Goal: Book appointment/travel/reservation

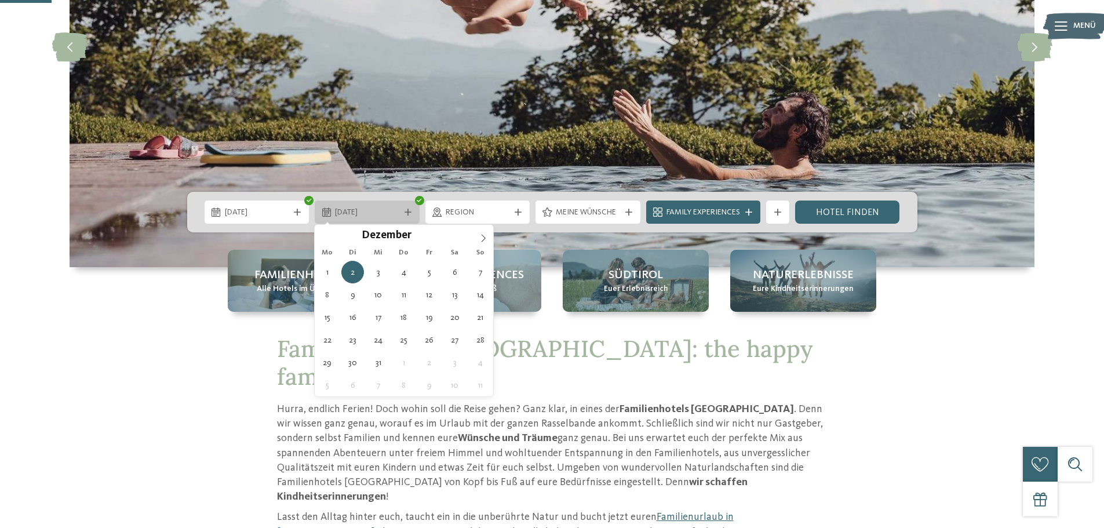
click at [328, 209] on icon at bounding box center [326, 211] width 9 height 9
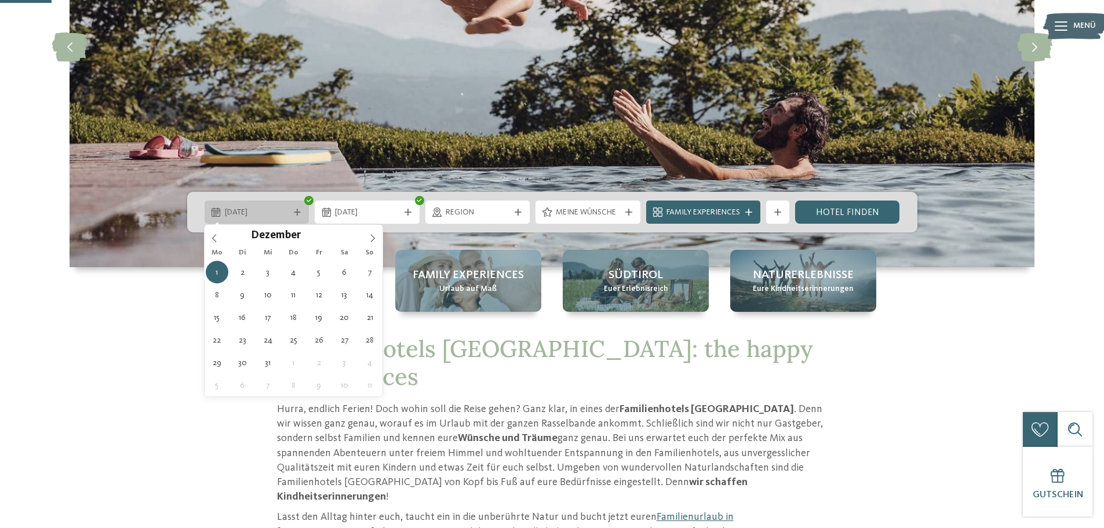
click at [269, 213] on span "01.12.2025" at bounding box center [257, 213] width 64 height 12
click at [211, 234] on icon at bounding box center [214, 238] width 8 height 8
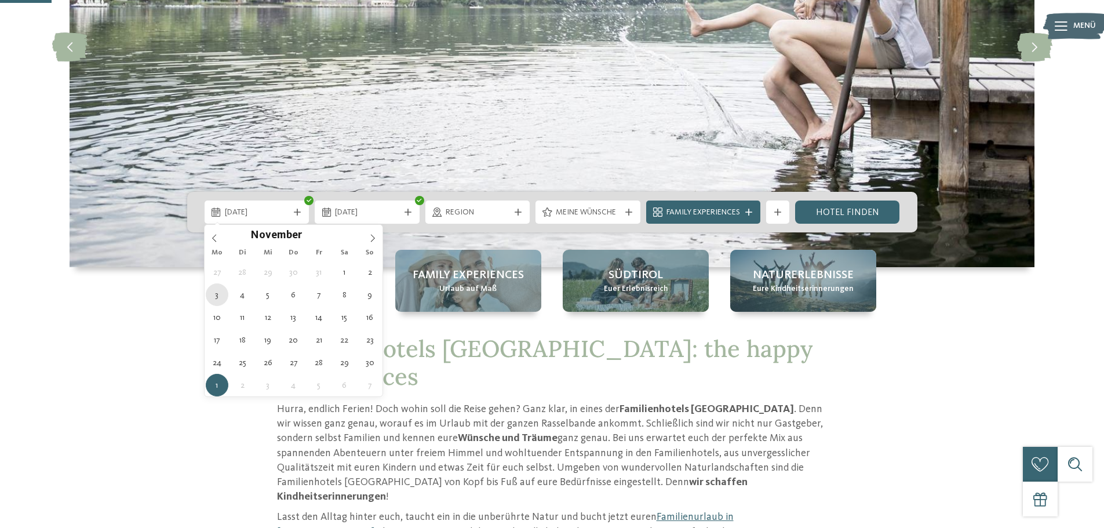
type div "[DATE]"
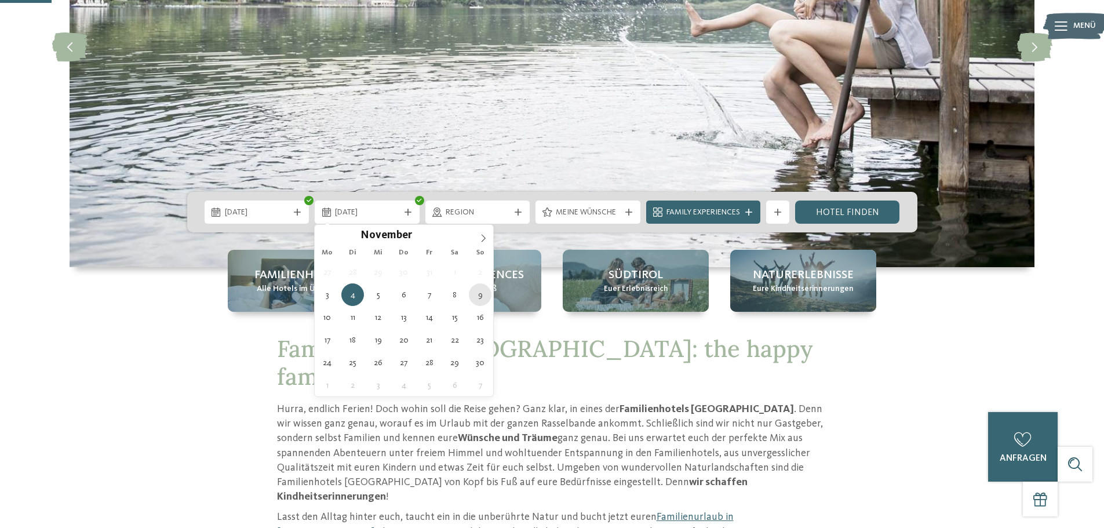
type div "[DATE]"
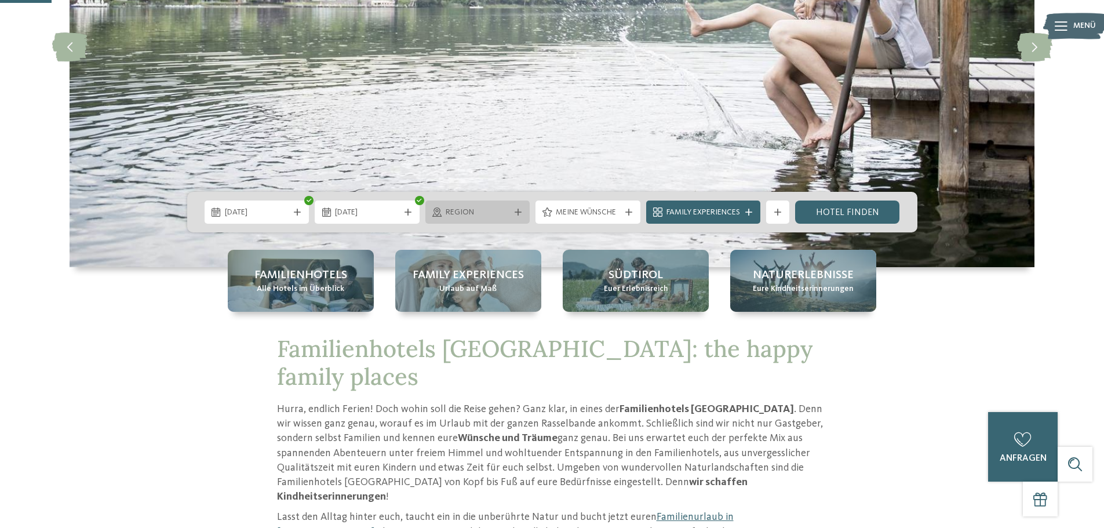
click at [477, 211] on span "Region" at bounding box center [477, 213] width 64 height 12
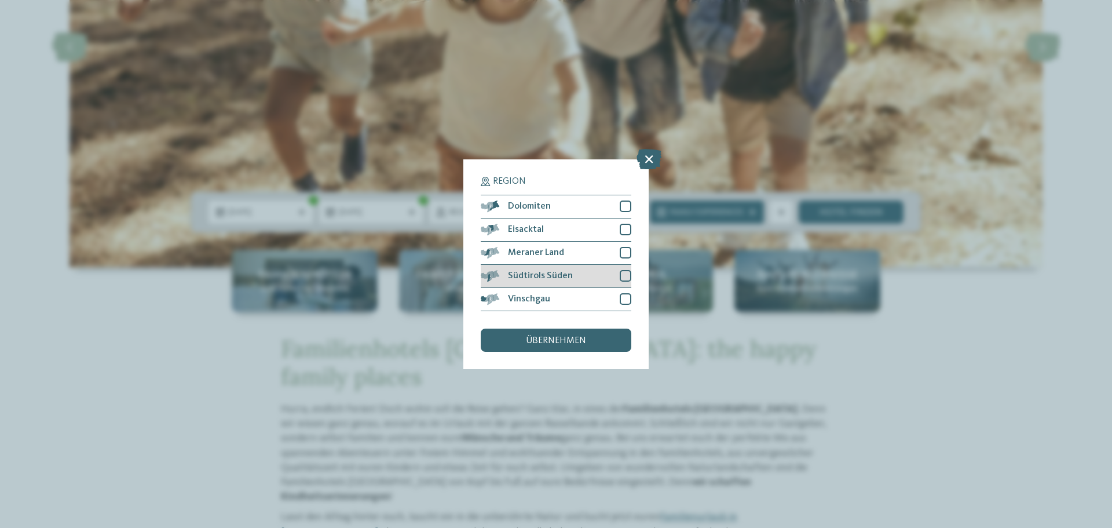
click at [583, 275] on div "Südtirols Süden" at bounding box center [556, 276] width 151 height 23
click at [630, 204] on div at bounding box center [626, 206] width 12 height 12
click at [592, 345] on div "übernehmen" at bounding box center [556, 339] width 151 height 23
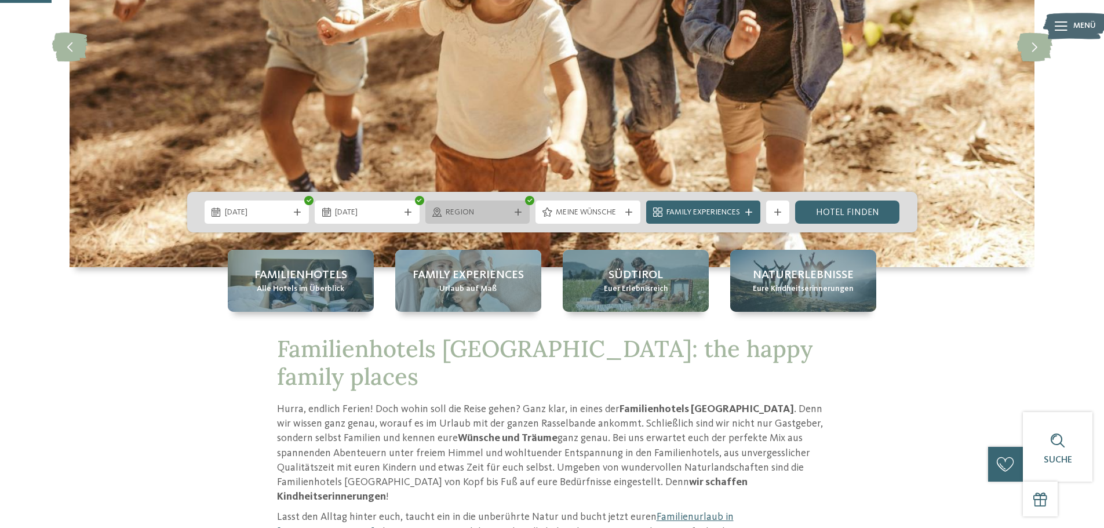
click at [494, 213] on span "Region" at bounding box center [477, 213] width 64 height 12
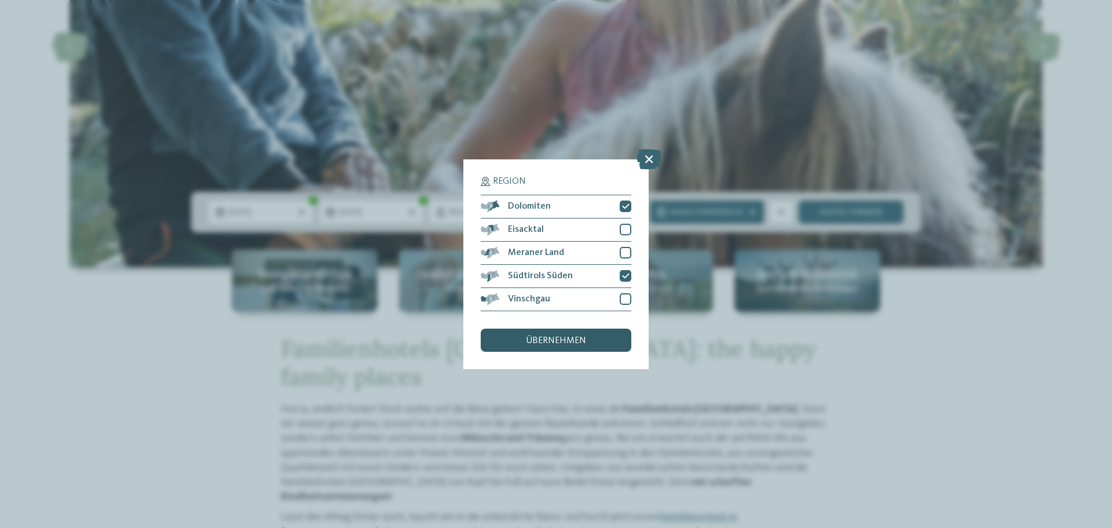
click at [549, 344] on span "übernehmen" at bounding box center [556, 340] width 60 height 9
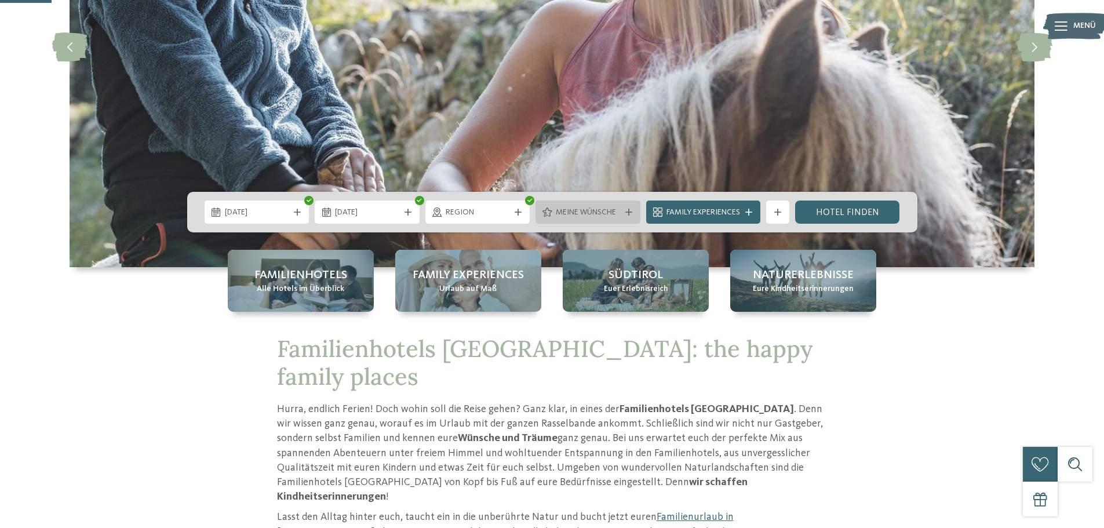
click at [603, 207] on span "Meine Wünsche" at bounding box center [588, 213] width 64 height 12
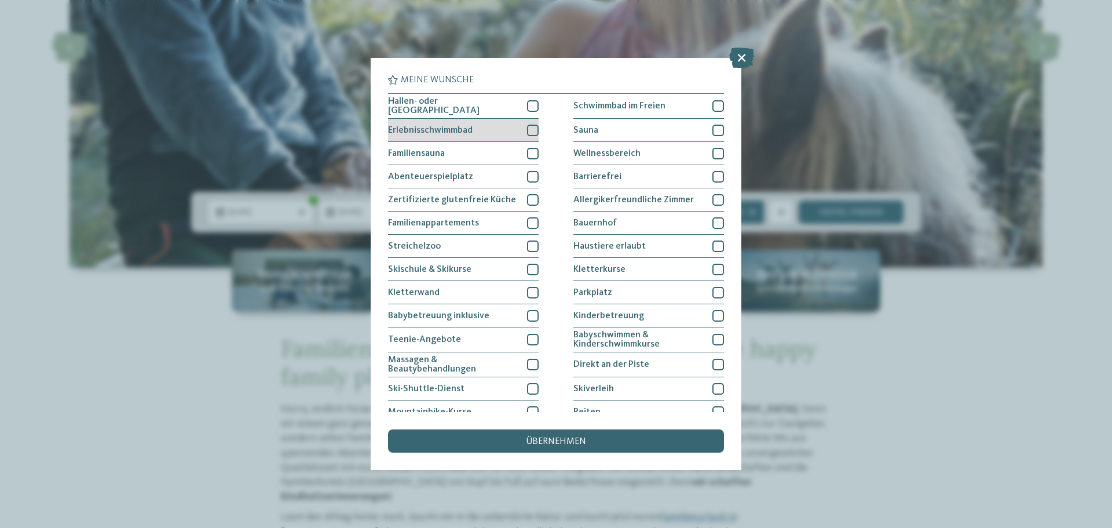
click at [532, 130] on div at bounding box center [533, 131] width 12 height 12
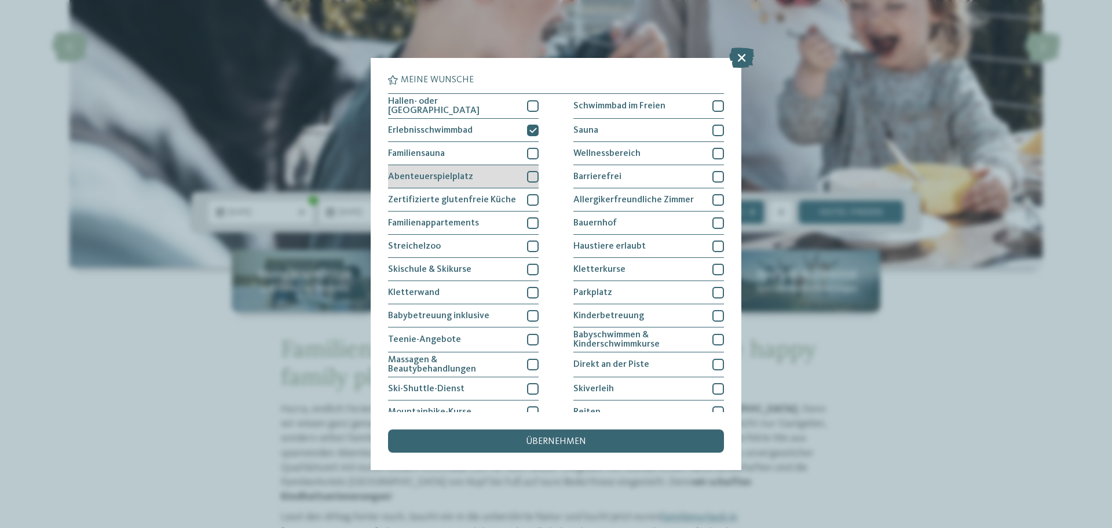
click at [535, 175] on div at bounding box center [533, 177] width 12 height 12
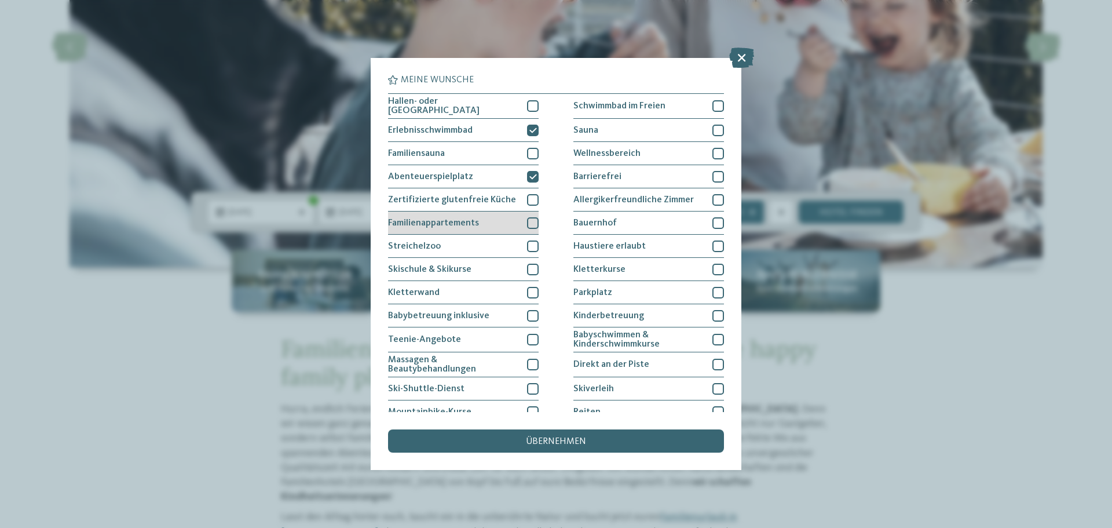
click at [530, 219] on div at bounding box center [533, 223] width 12 height 12
click at [532, 243] on div at bounding box center [533, 246] width 12 height 12
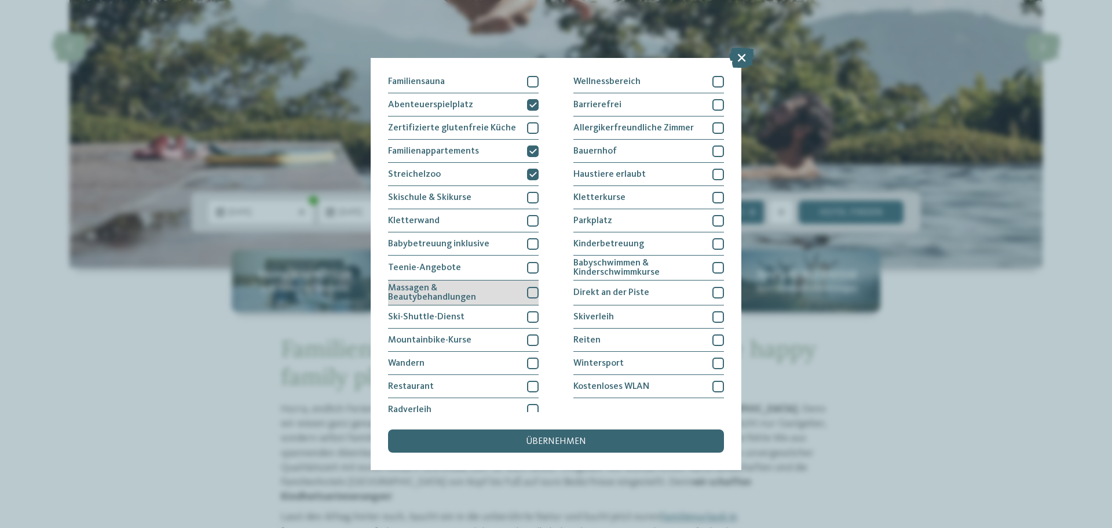
scroll to position [79, 0]
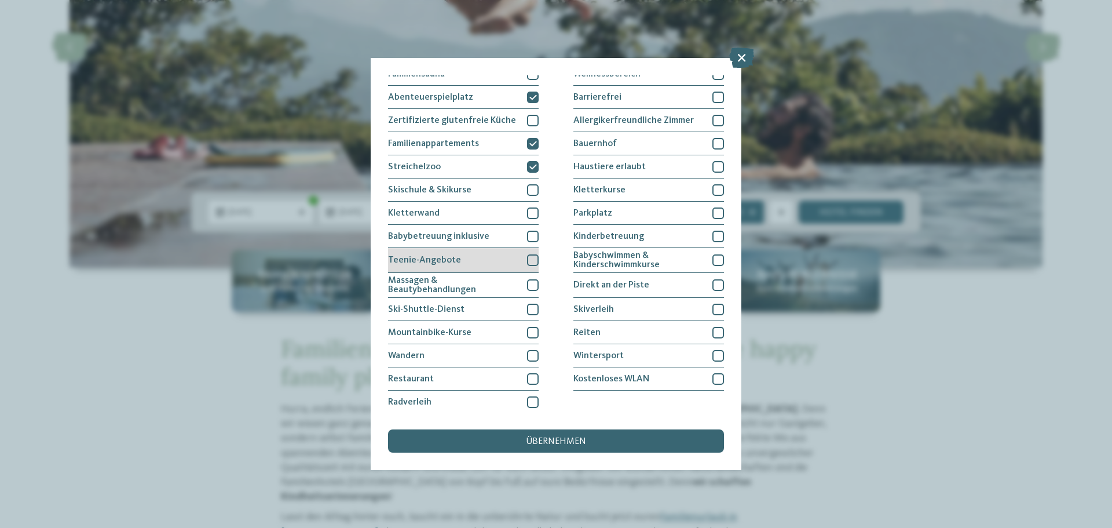
click at [534, 259] on div at bounding box center [533, 260] width 12 height 12
click at [527, 284] on div at bounding box center [533, 285] width 12 height 12
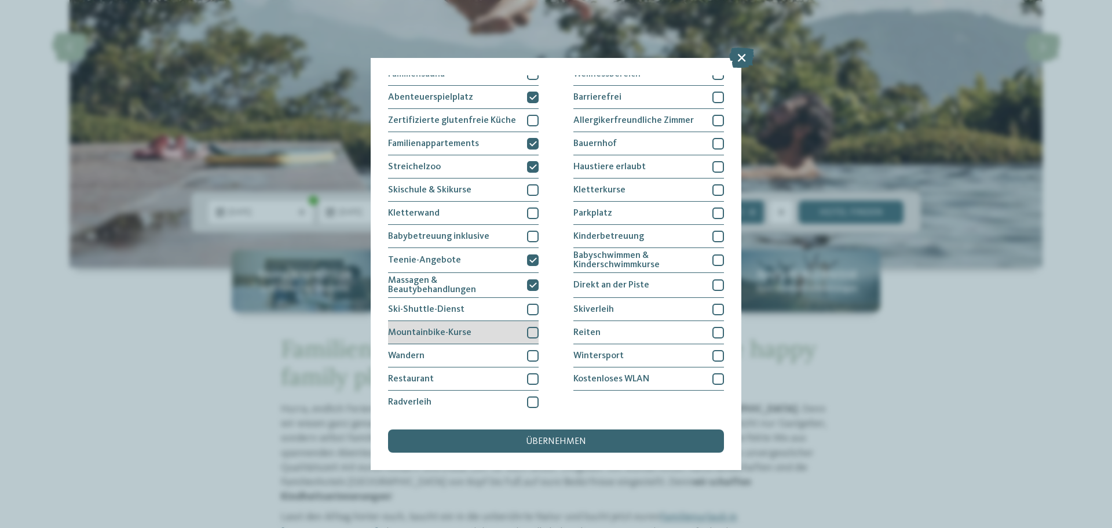
click at [533, 335] on div at bounding box center [533, 333] width 12 height 12
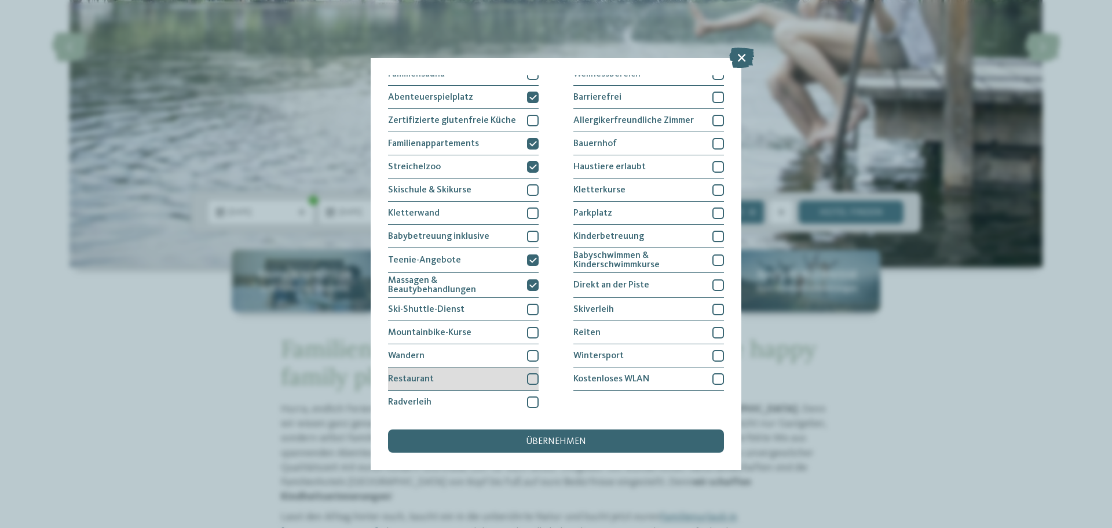
click at [527, 374] on div at bounding box center [533, 379] width 12 height 12
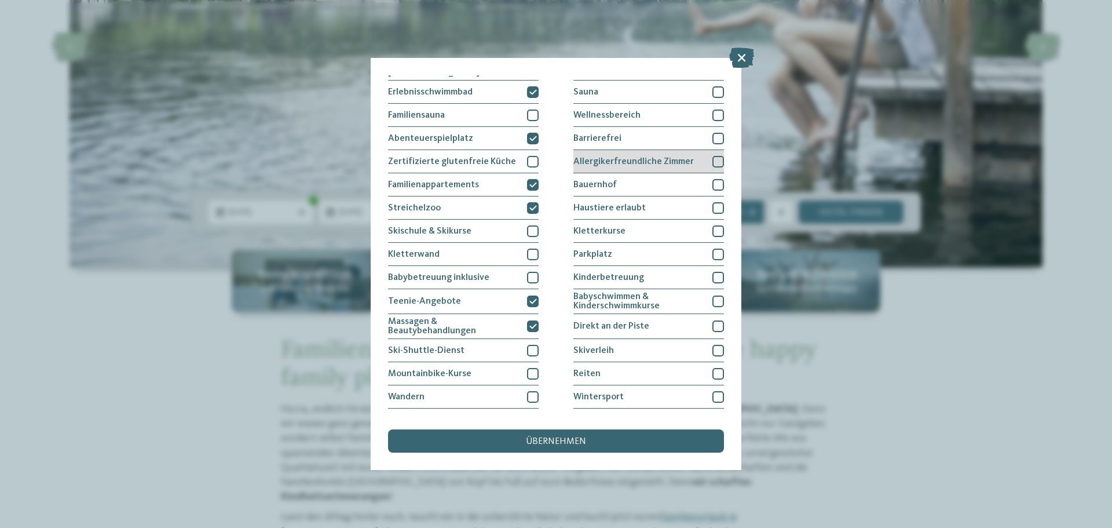
scroll to position [0, 0]
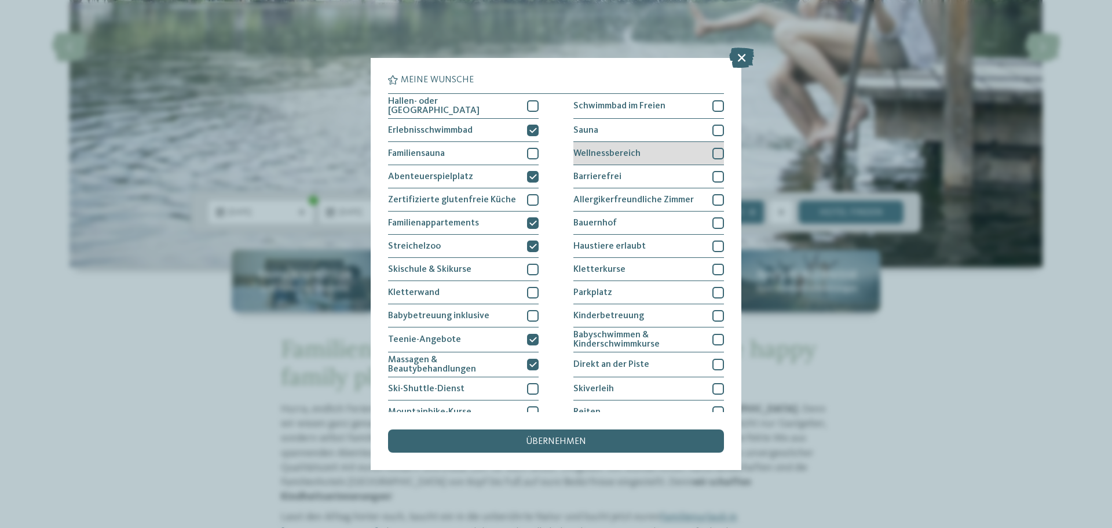
click at [713, 152] on div at bounding box center [719, 154] width 12 height 12
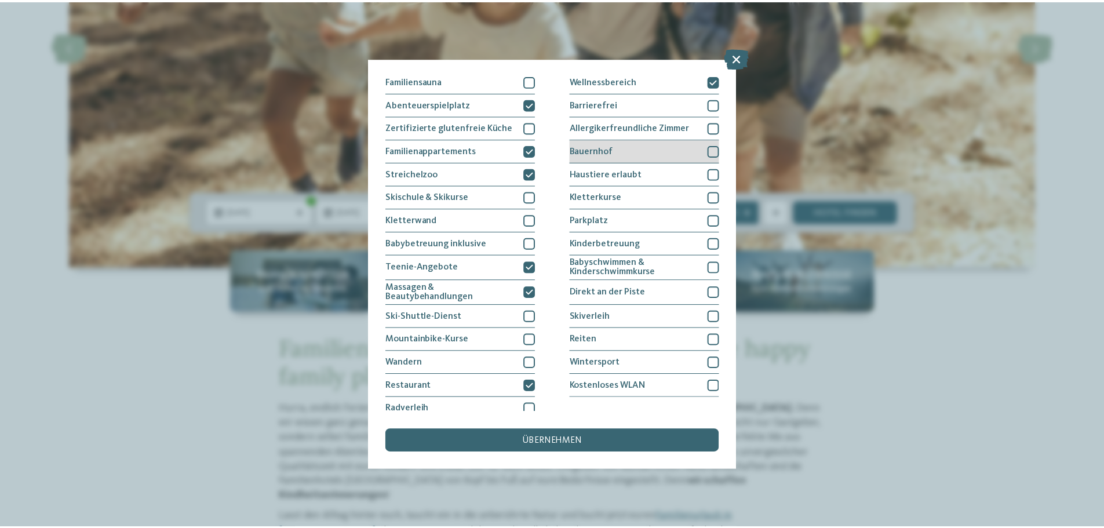
scroll to position [79, 0]
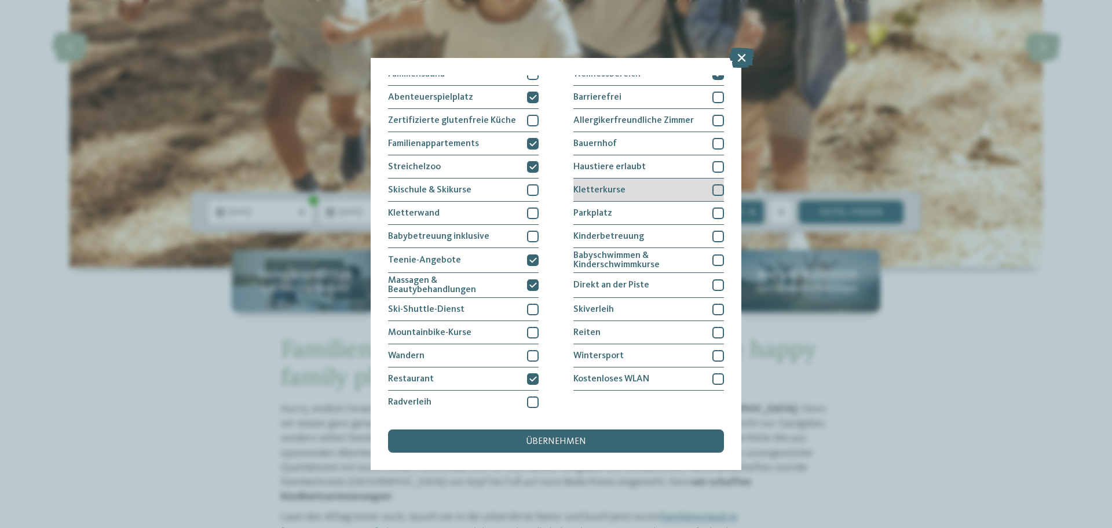
click at [713, 188] on div at bounding box center [719, 190] width 12 height 12
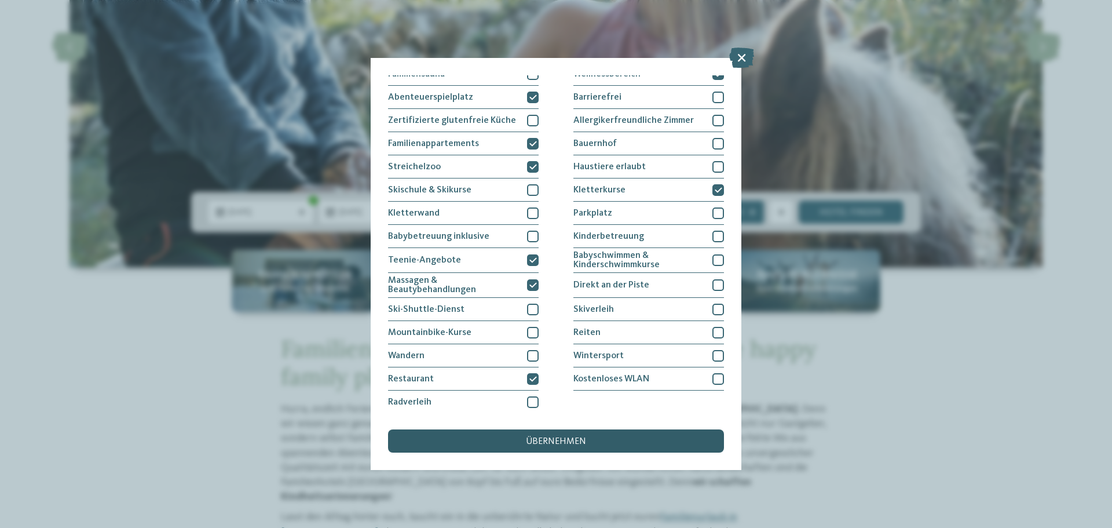
click at [684, 447] on div "übernehmen" at bounding box center [556, 440] width 336 height 23
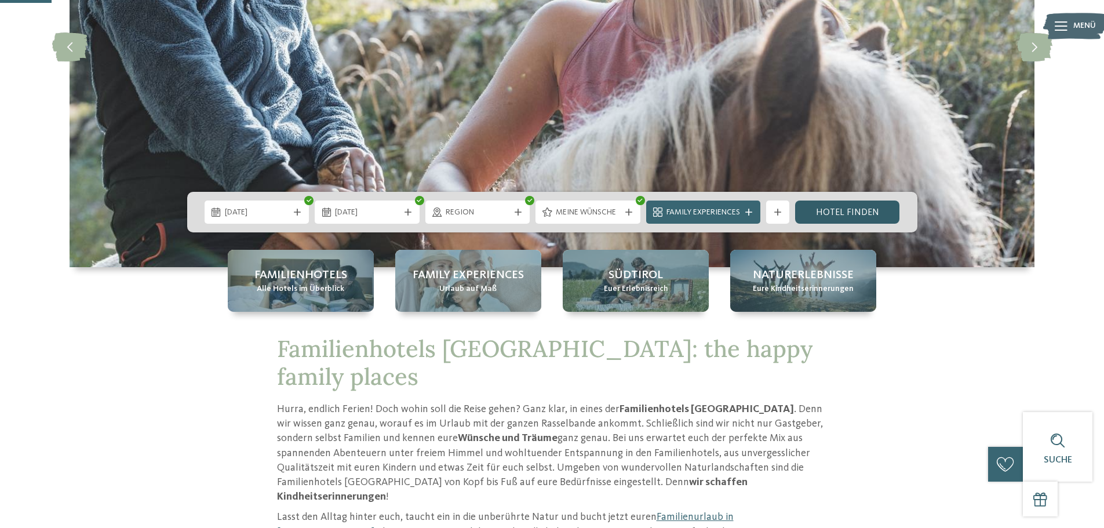
click at [834, 210] on link "Hotel finden" at bounding box center [847, 211] width 105 height 23
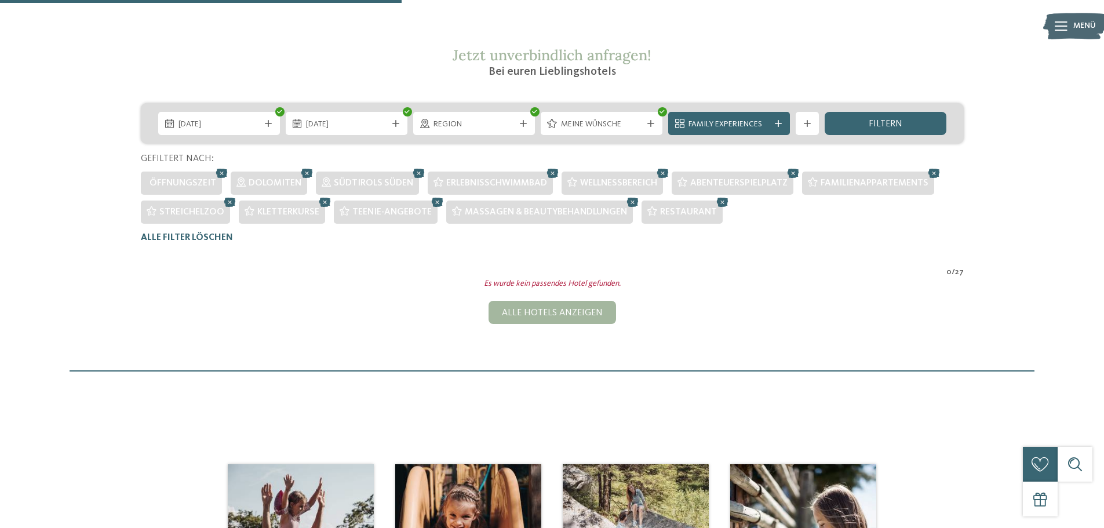
scroll to position [177, 0]
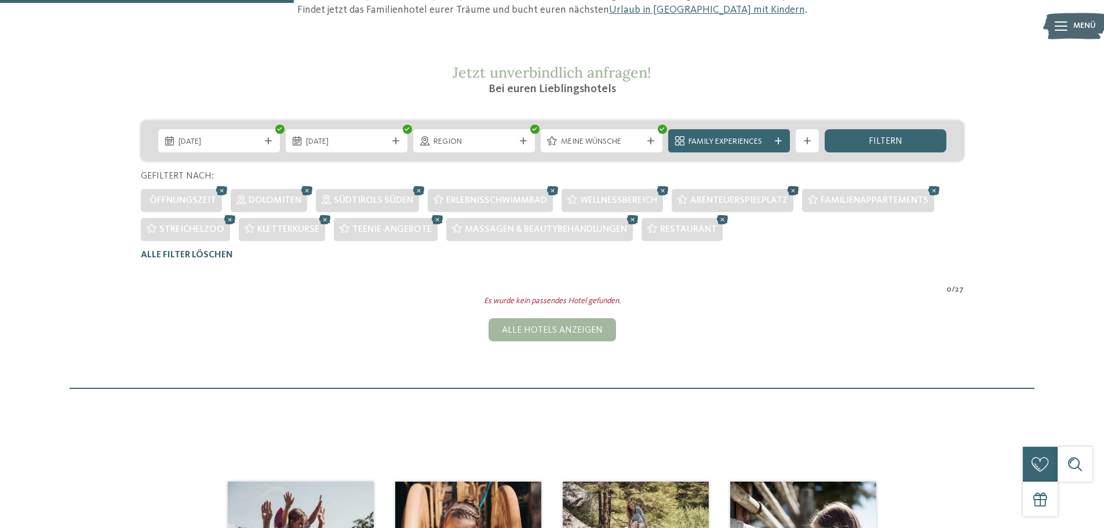
click at [797, 189] on icon at bounding box center [792, 190] width 17 height 15
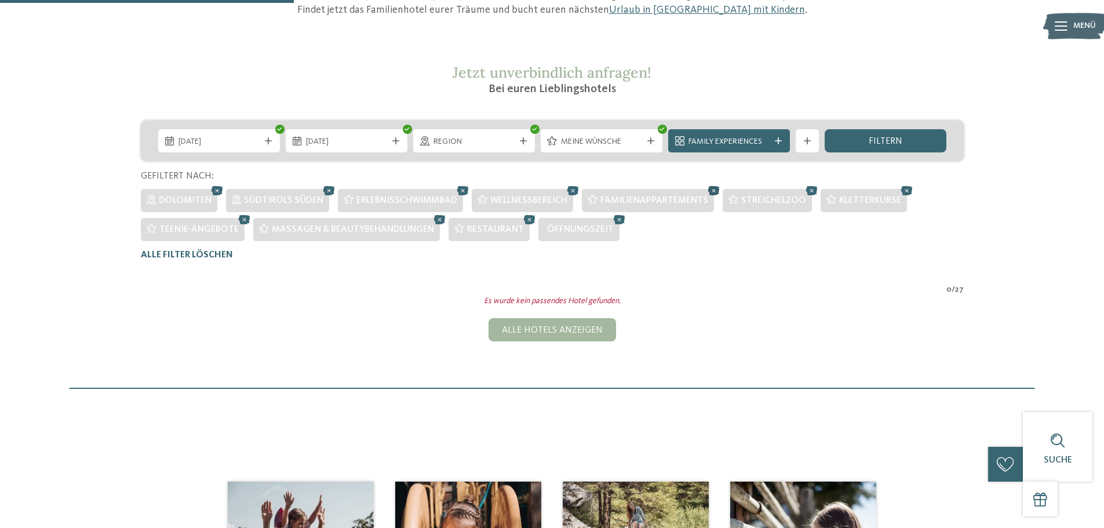
click at [713, 191] on icon at bounding box center [713, 190] width 17 height 15
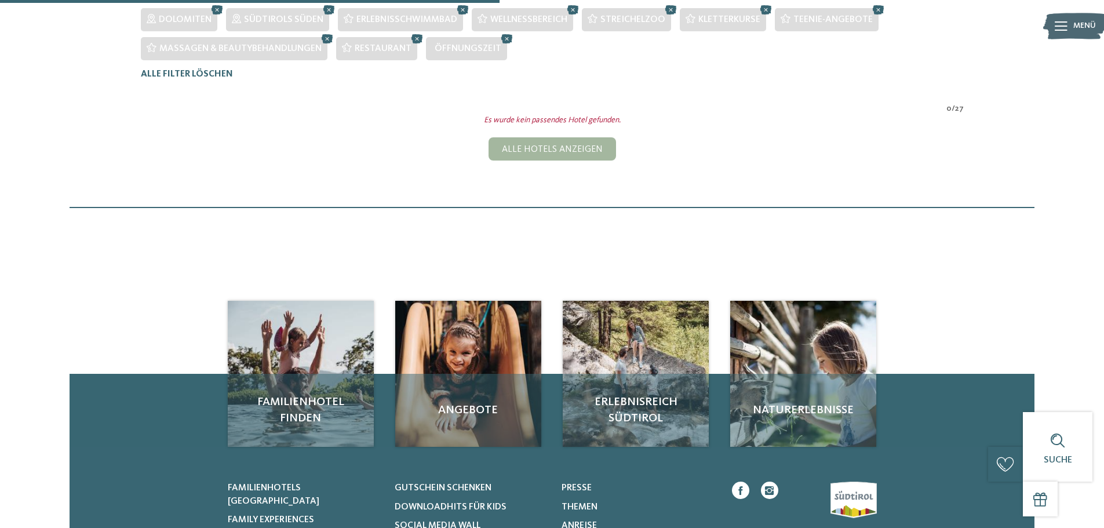
scroll to position [235, 0]
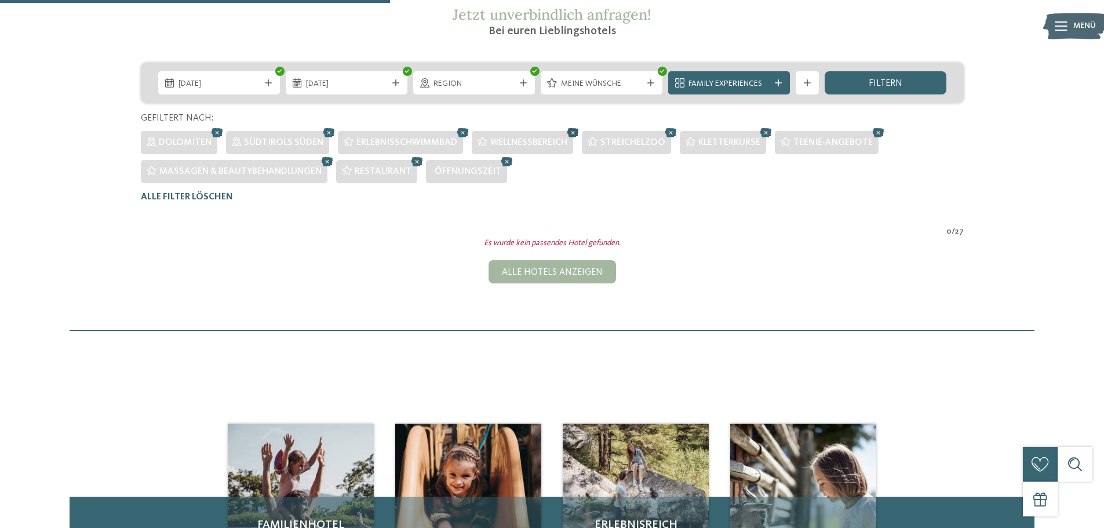
click at [572, 130] on icon at bounding box center [572, 132] width 17 height 15
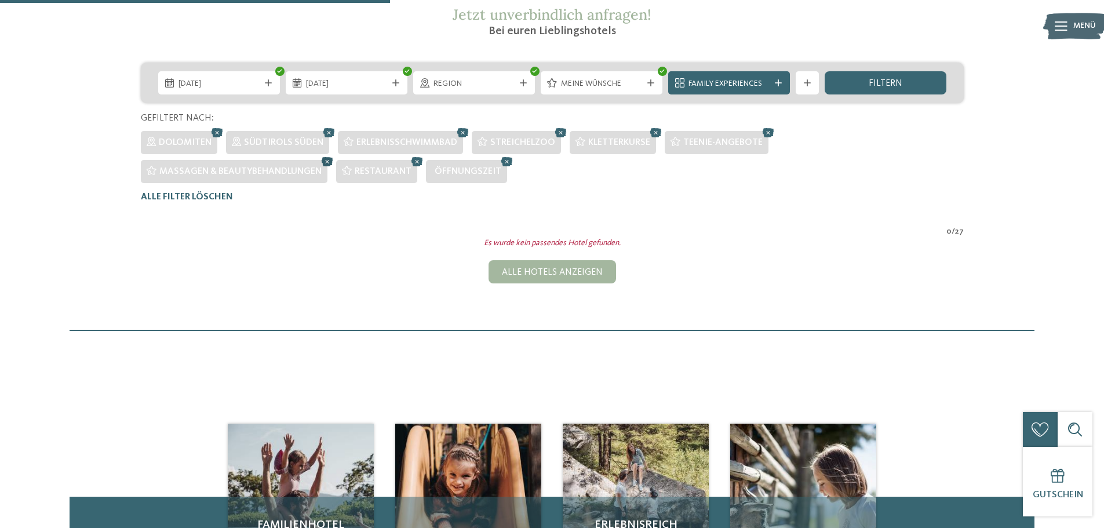
click at [324, 163] on icon at bounding box center [327, 161] width 17 height 15
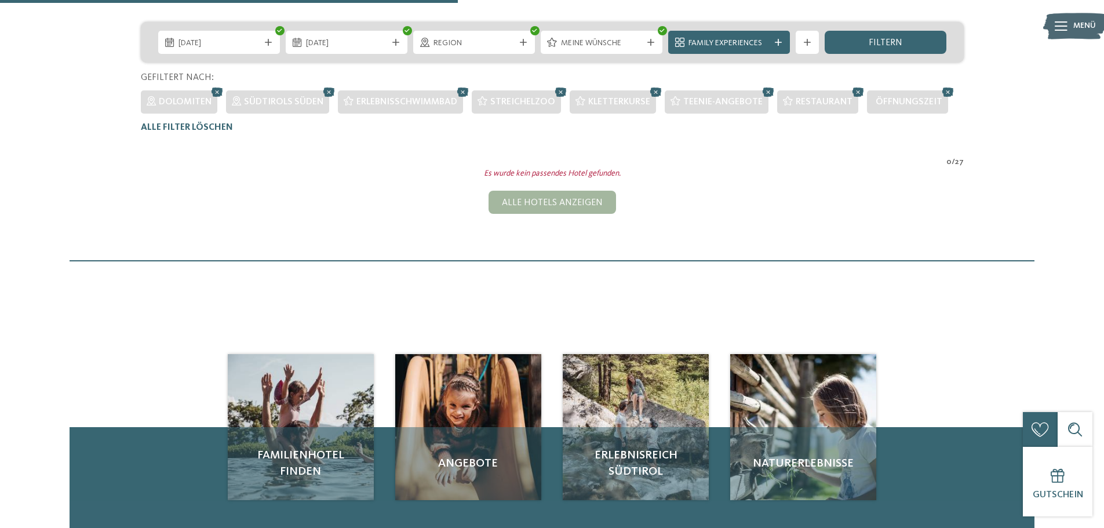
scroll to position [264, 0]
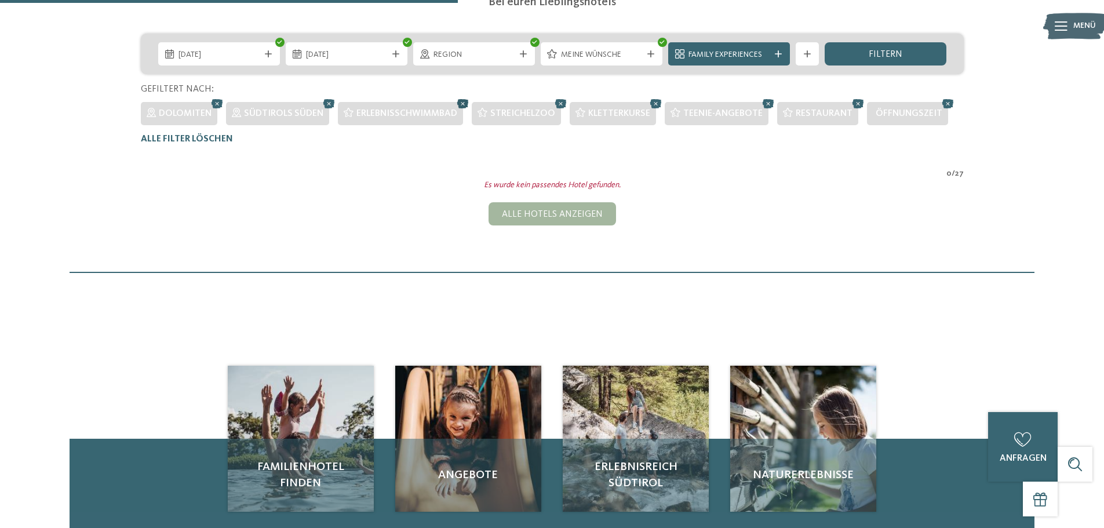
click at [466, 101] on icon at bounding box center [462, 103] width 17 height 15
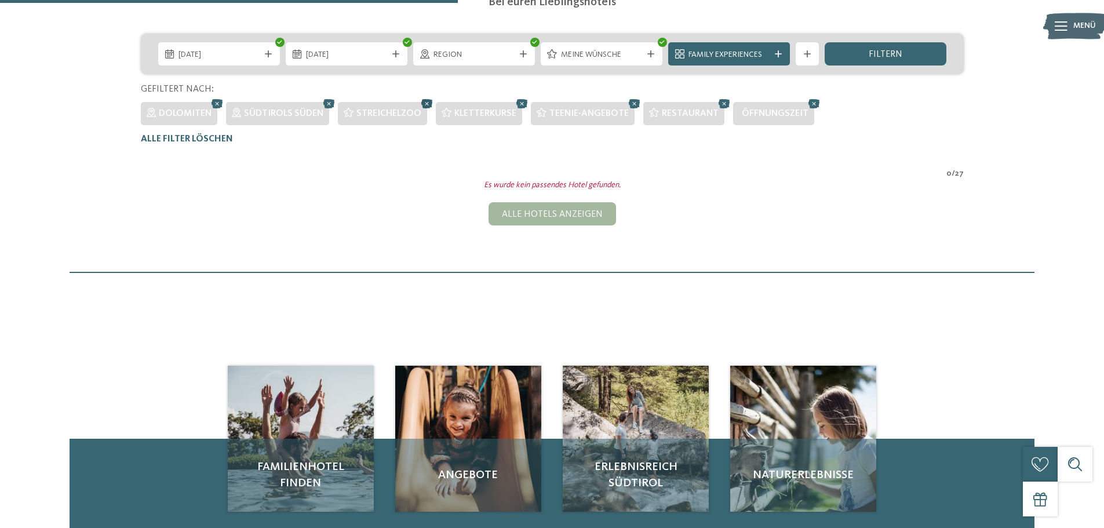
click at [425, 103] on icon at bounding box center [426, 103] width 17 height 15
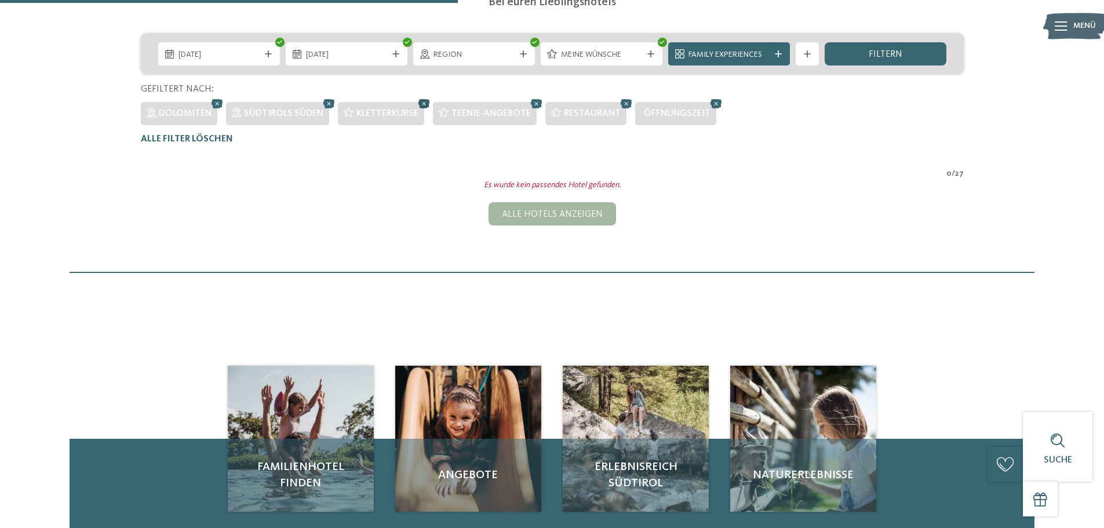
click at [424, 104] on icon at bounding box center [423, 103] width 17 height 15
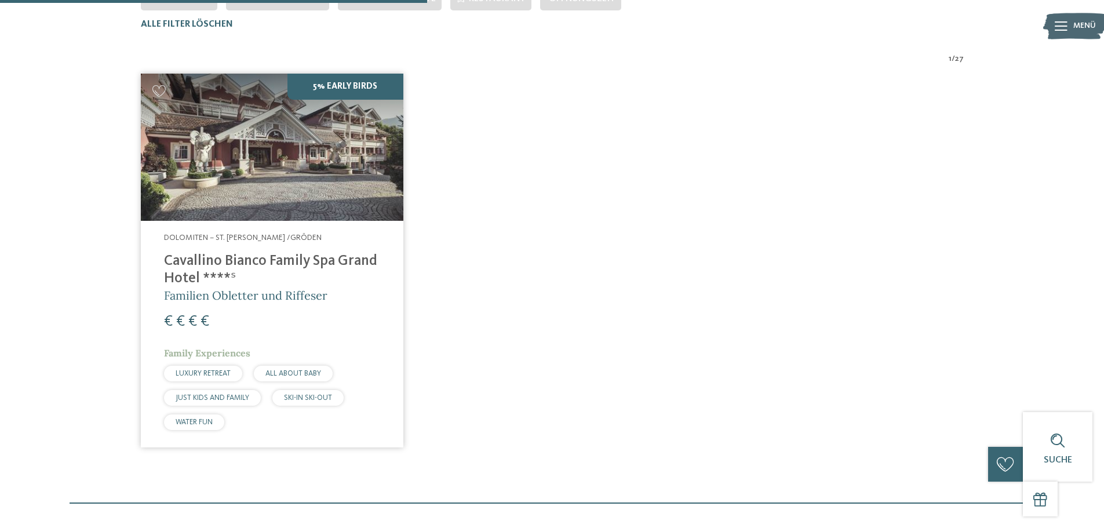
scroll to position [380, 0]
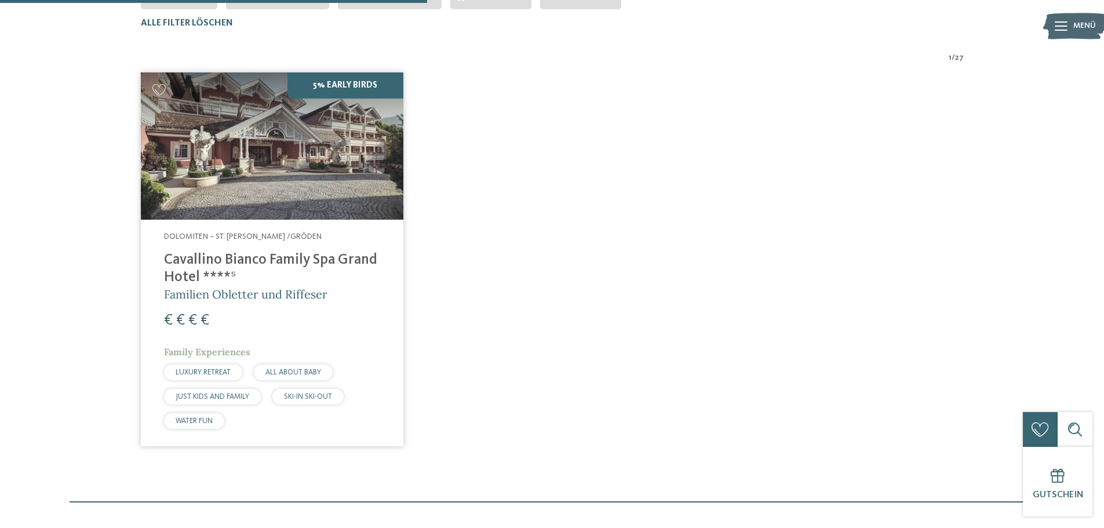
click at [319, 190] on img at bounding box center [272, 146] width 262 height 148
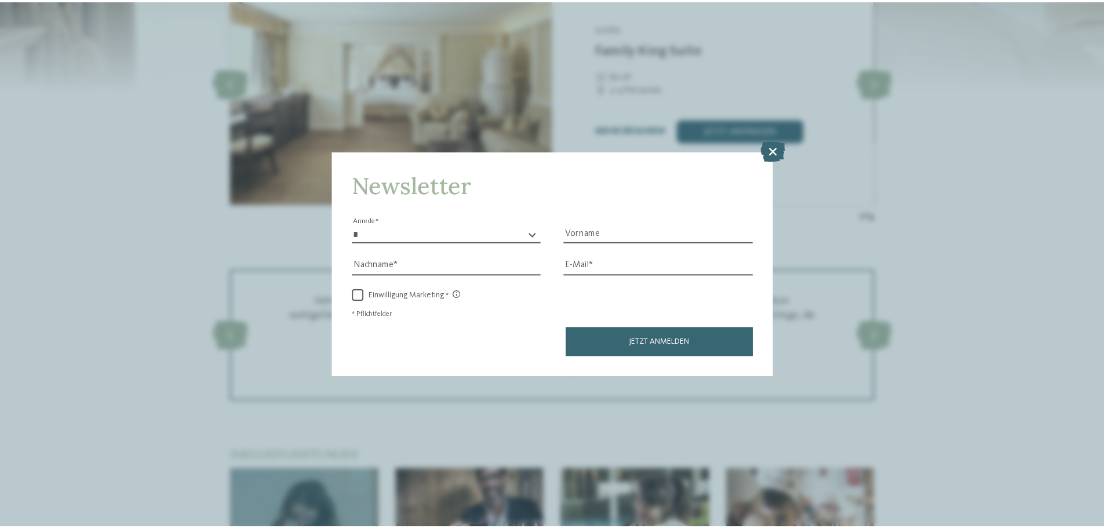
scroll to position [1390, 0]
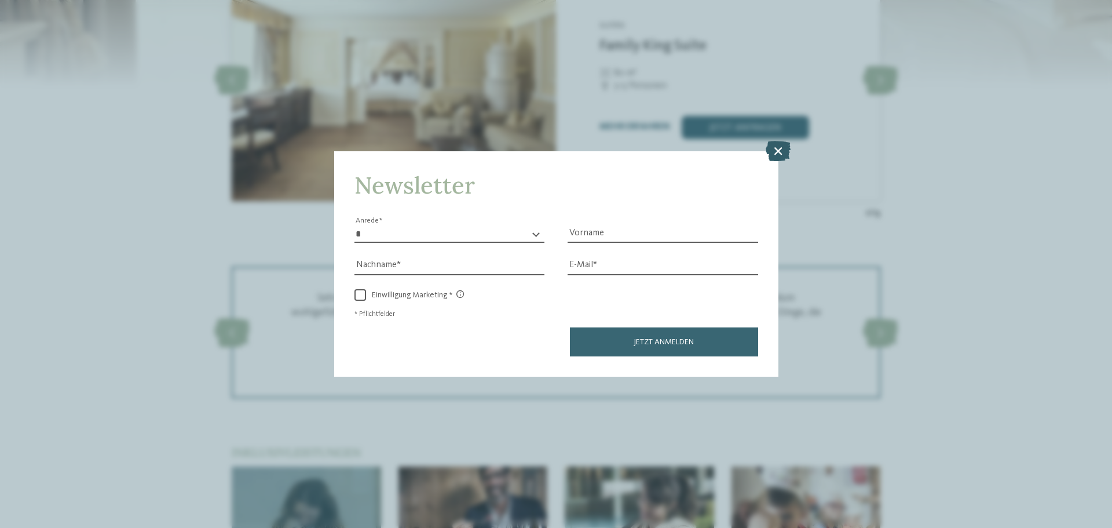
click at [780, 158] on icon at bounding box center [778, 151] width 25 height 20
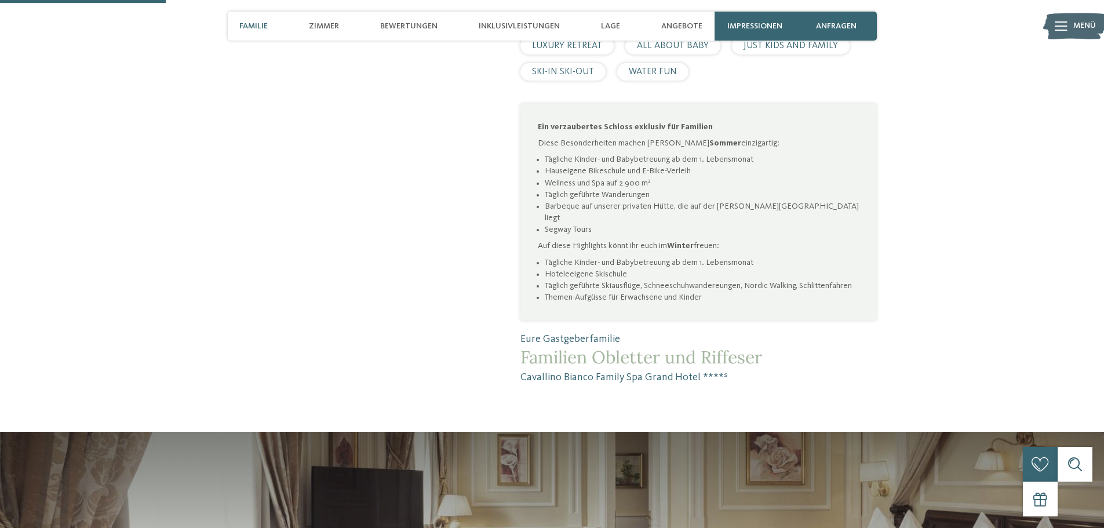
scroll to position [579, 0]
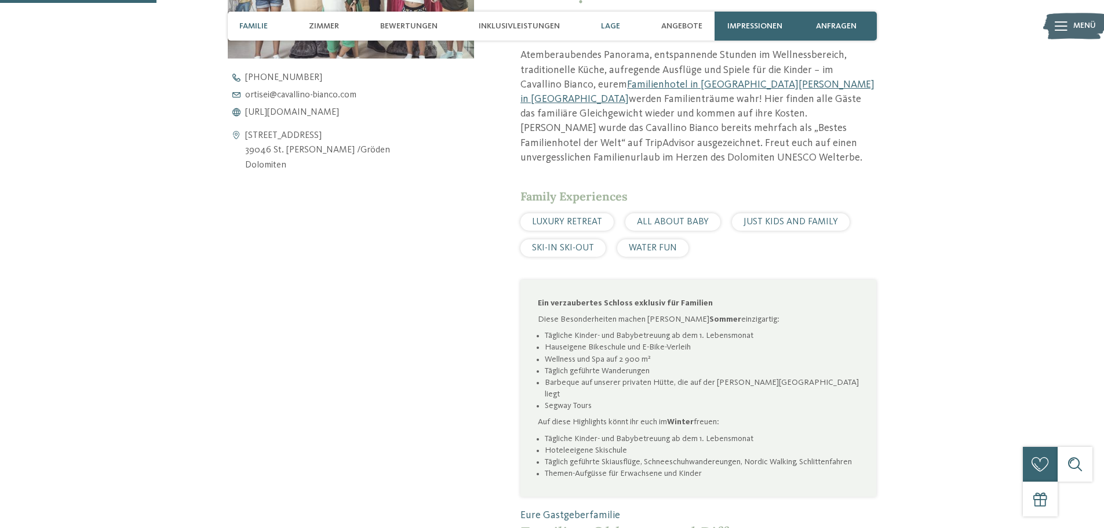
click at [605, 25] on span "Lage" at bounding box center [610, 26] width 19 height 10
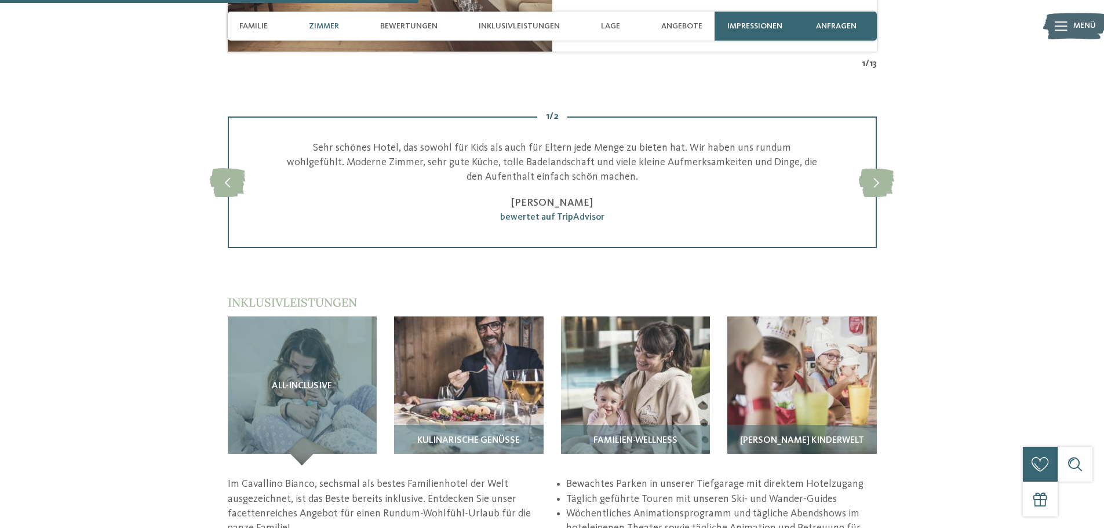
scroll to position [1518, 0]
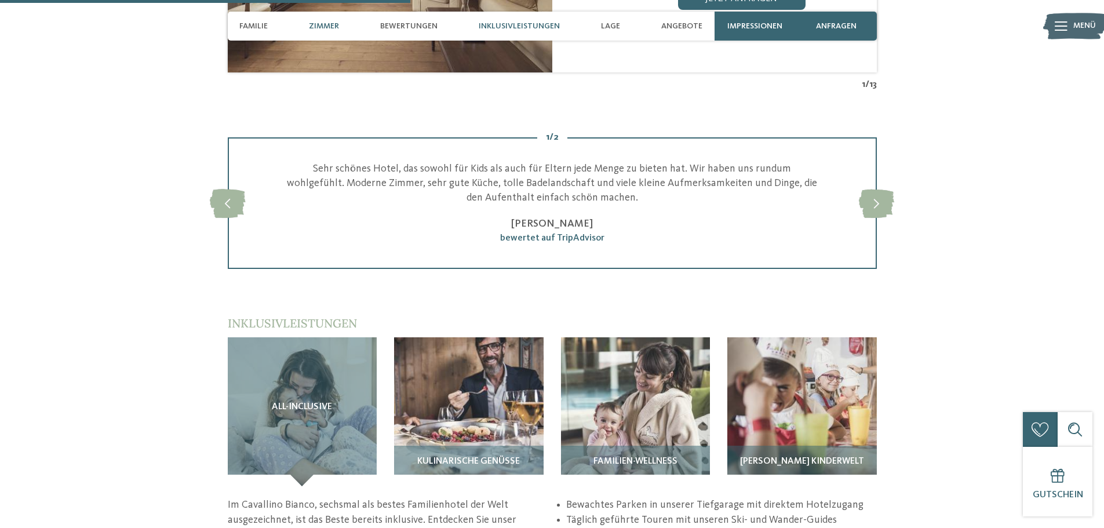
click at [506, 21] on span "Inklusivleistungen" at bounding box center [519, 26] width 81 height 10
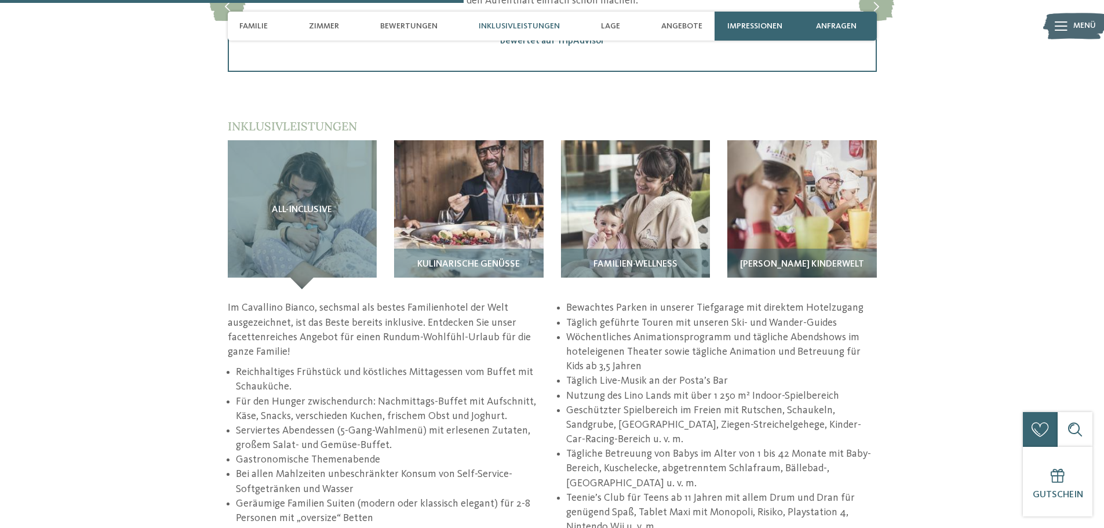
scroll to position [1715, 0]
click at [330, 20] on div "Zimmer" at bounding box center [324, 26] width 42 height 29
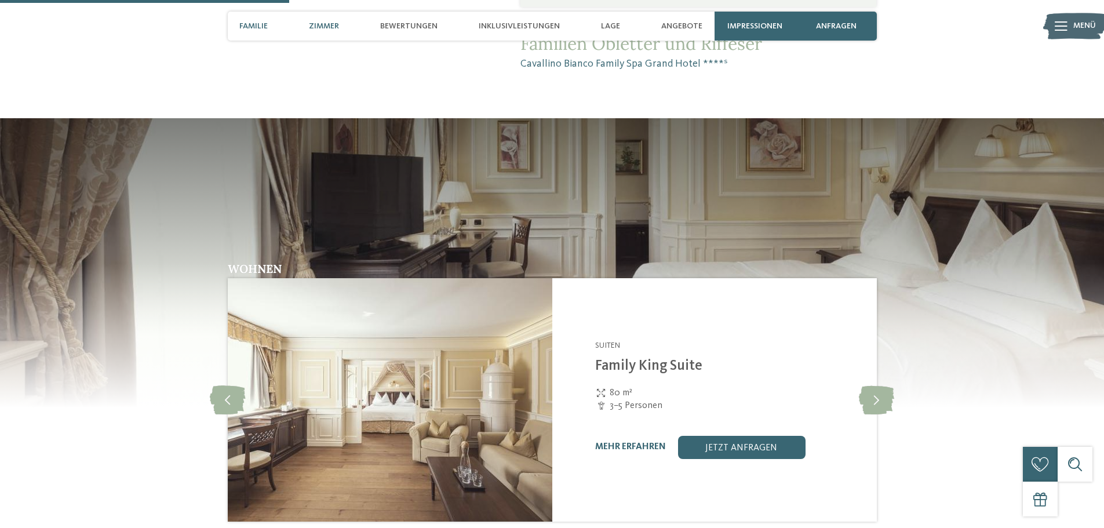
click at [249, 22] on span "Familie" at bounding box center [253, 26] width 28 height 10
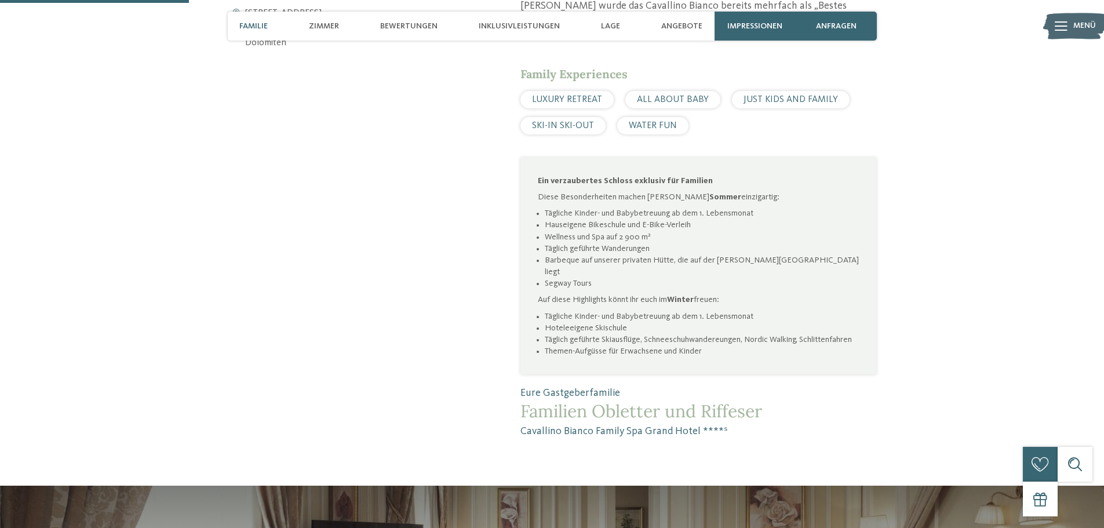
scroll to position [354, 0]
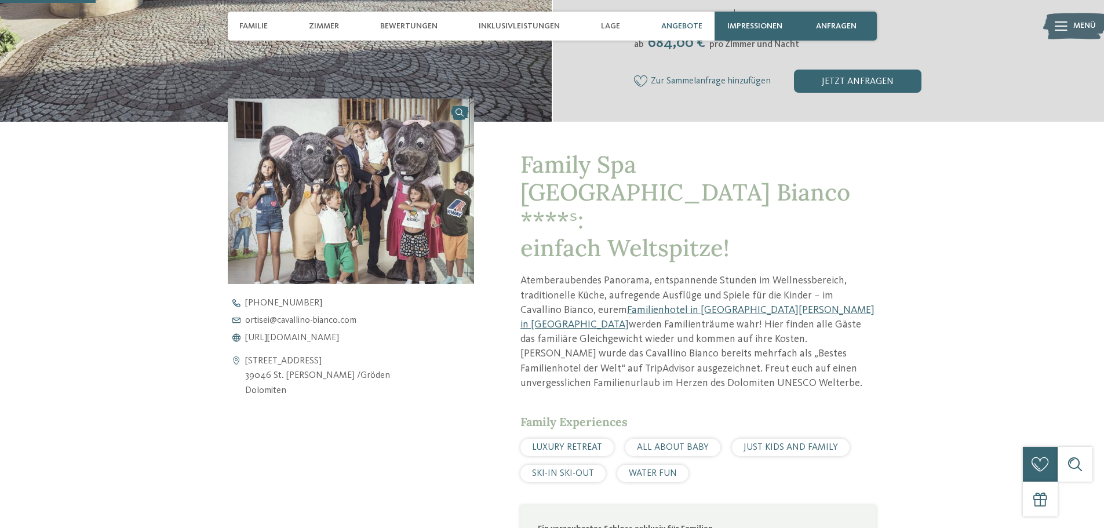
click at [679, 26] on span "Angebote" at bounding box center [681, 26] width 41 height 10
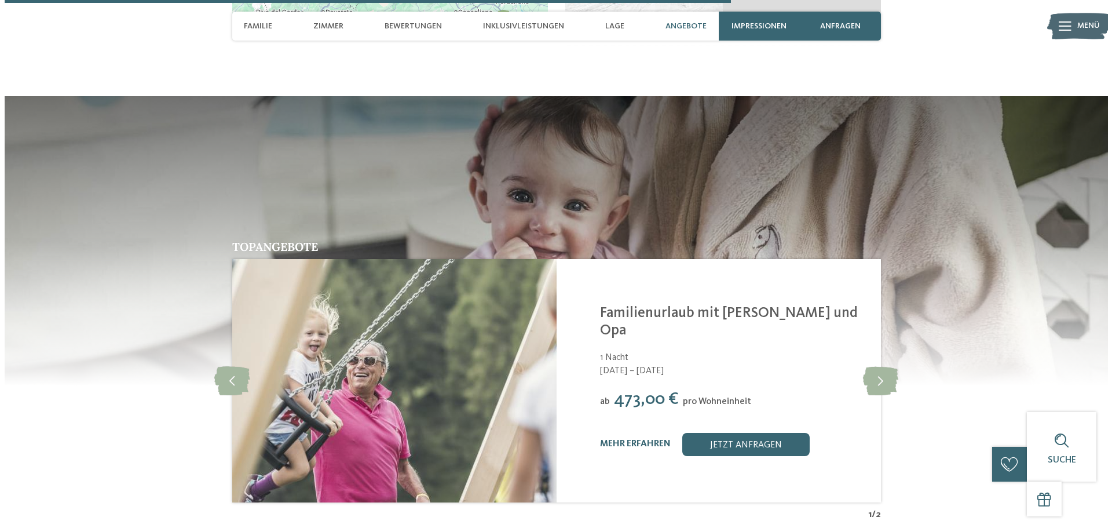
scroll to position [2603, 0]
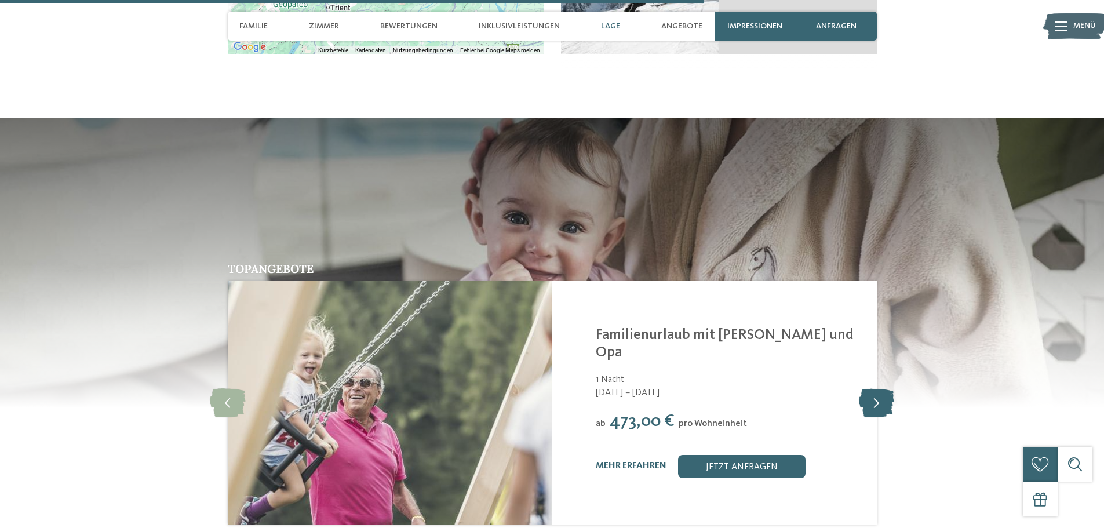
click at [886, 388] on icon at bounding box center [876, 402] width 35 height 29
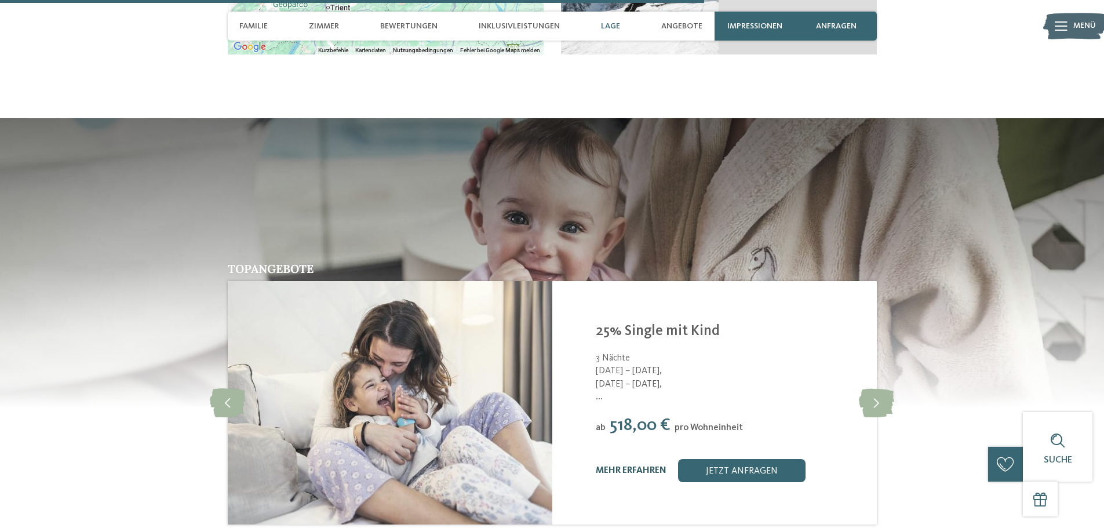
click at [642, 466] on link "mehr erfahren" at bounding box center [631, 470] width 71 height 9
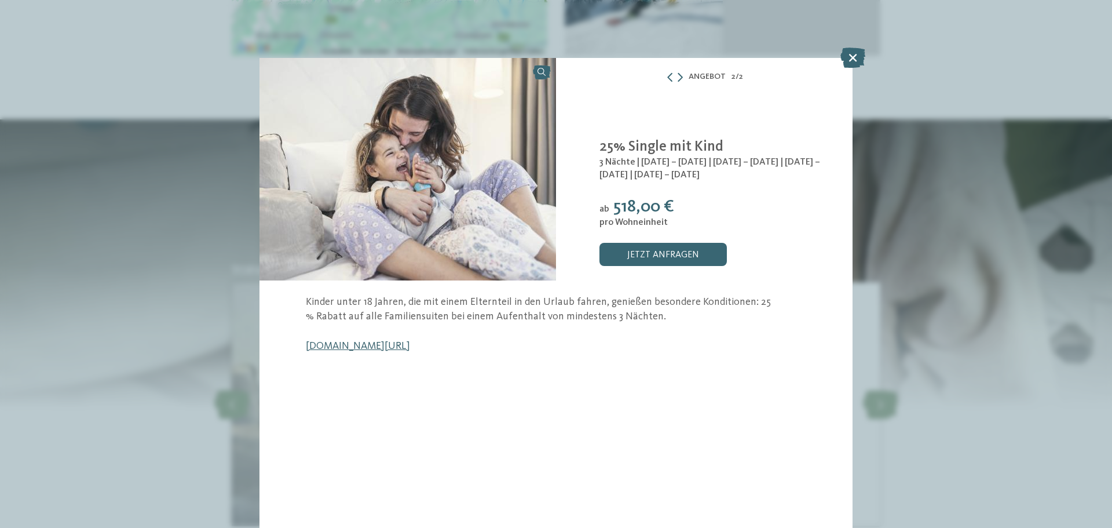
click at [410, 342] on link "www.cavallino-bianco.com/de/single-mit-kind" at bounding box center [358, 346] width 104 height 10
